Goal: Information Seeking & Learning: Learn about a topic

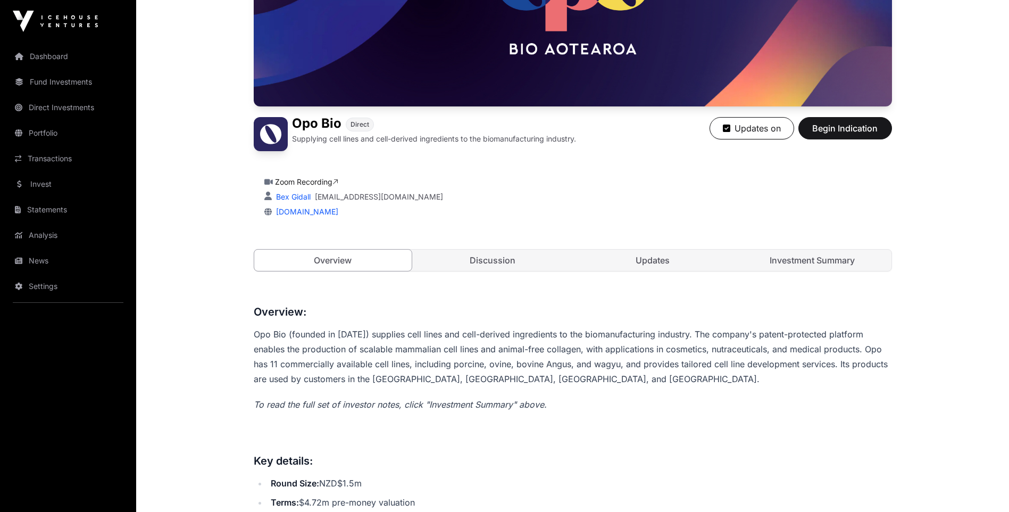
scroll to position [160, 0]
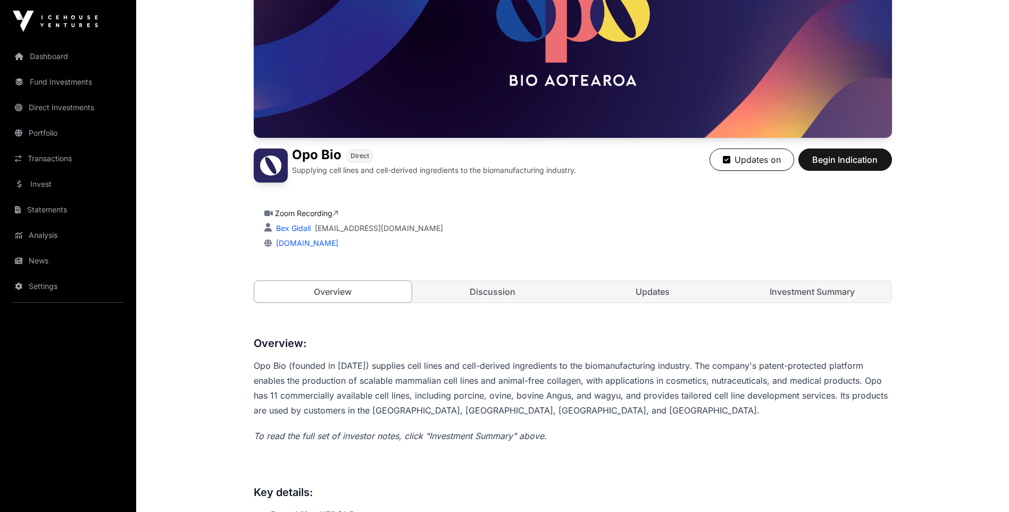
click at [490, 289] on link "Discussion" at bounding box center [493, 291] width 158 height 21
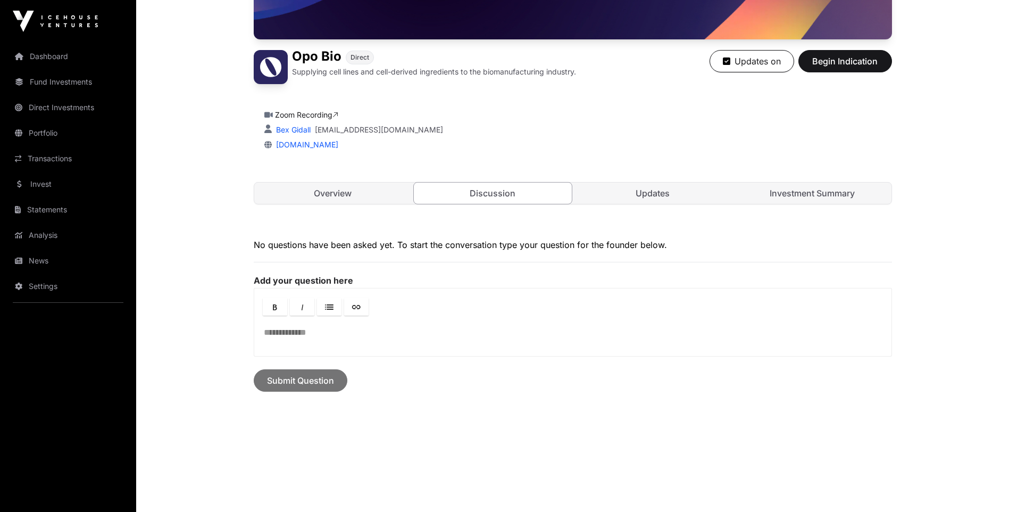
scroll to position [270, 0]
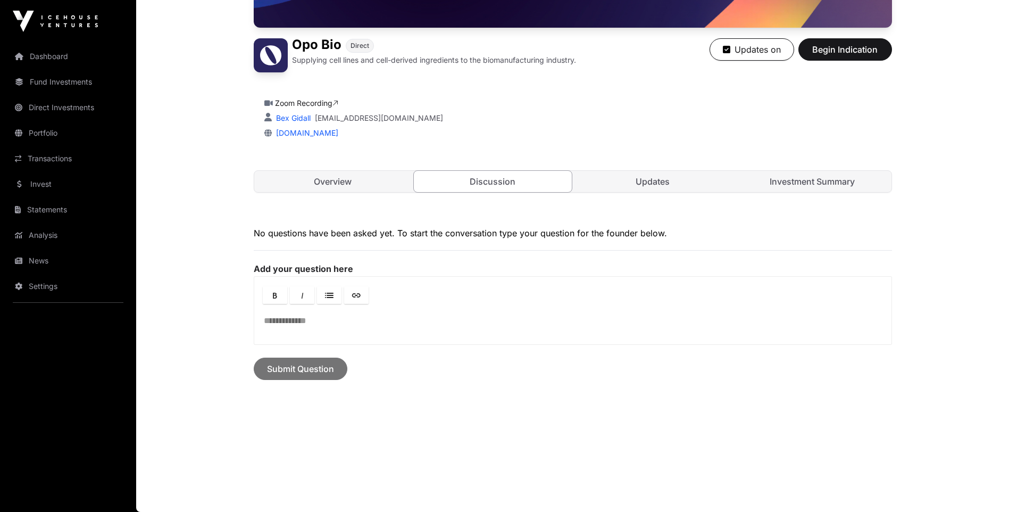
click at [647, 176] on link "Updates" at bounding box center [653, 181] width 158 height 21
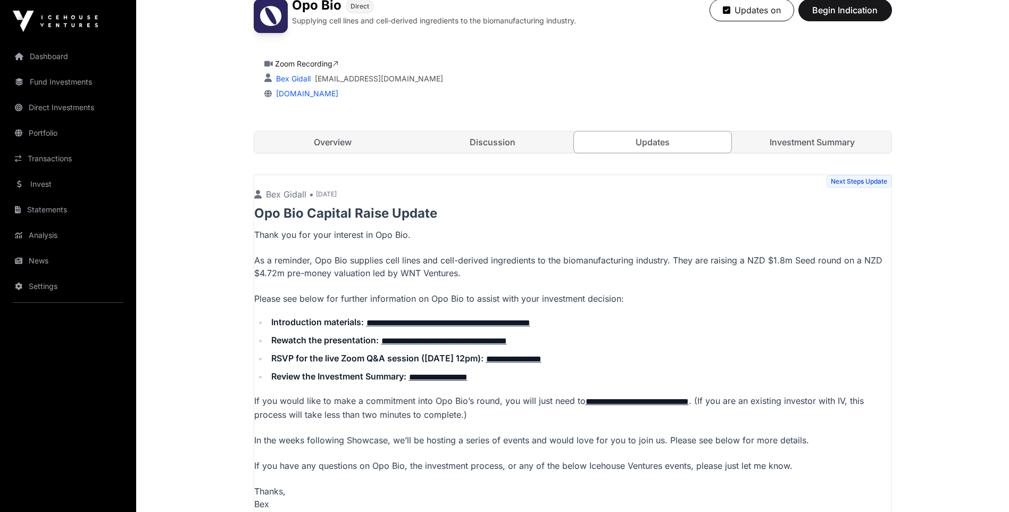
scroll to position [376, 0]
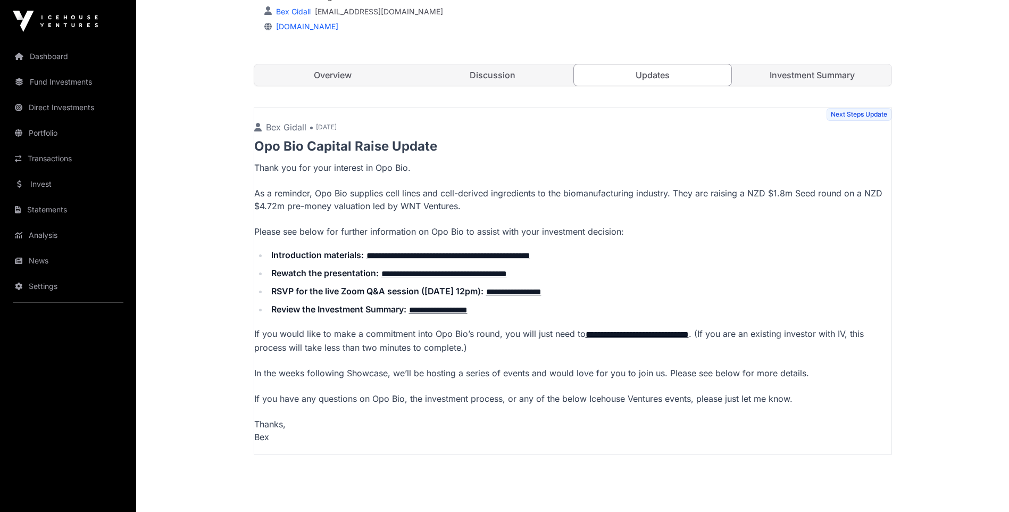
click at [794, 72] on link "Investment Summary" at bounding box center [813, 74] width 158 height 21
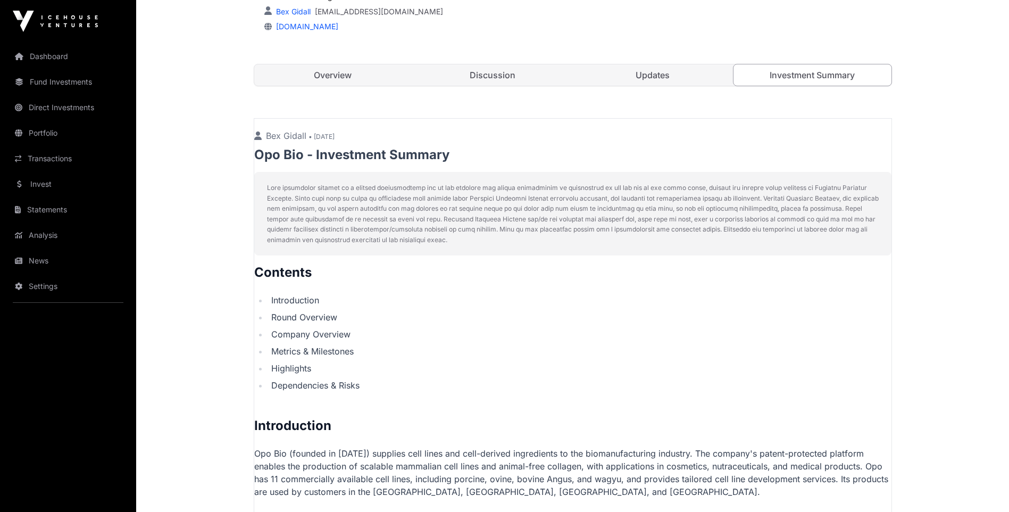
click at [657, 77] on link "Updates" at bounding box center [653, 74] width 158 height 21
